Goal: Find specific page/section: Find specific page/section

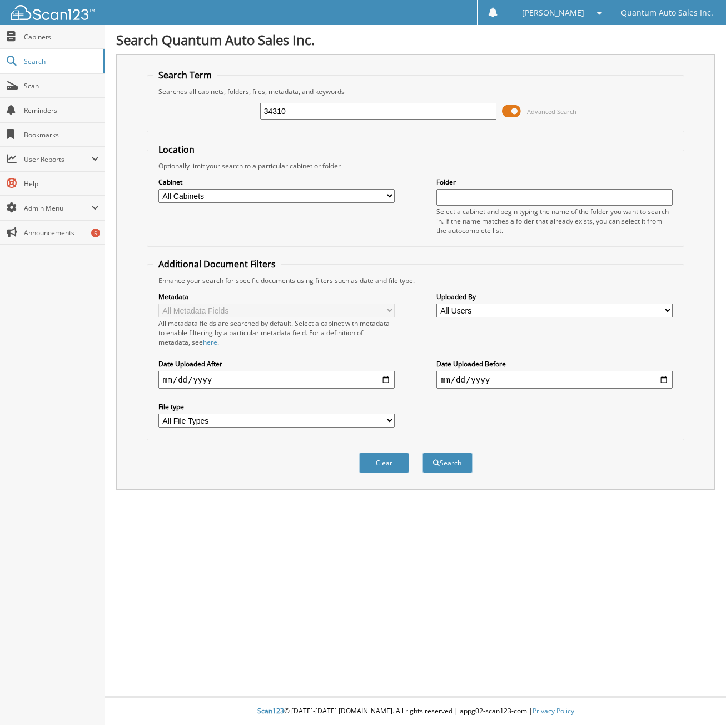
type input "34310"
click at [423, 453] on button "Search" at bounding box center [448, 463] width 50 height 21
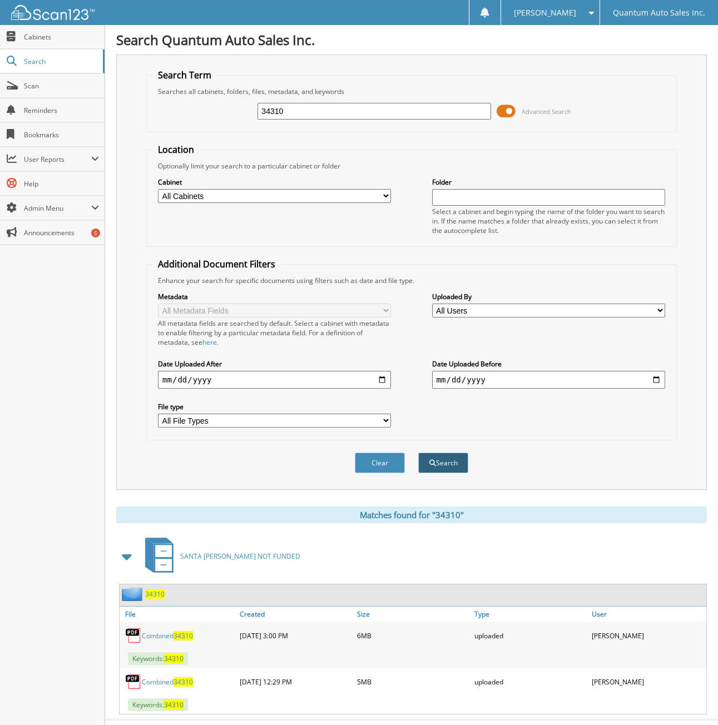
click at [453, 463] on button "Search" at bounding box center [443, 463] width 50 height 21
click at [48, 34] on span "Cabinets" at bounding box center [61, 36] width 75 height 9
